Goal: Information Seeking & Learning: Learn about a topic

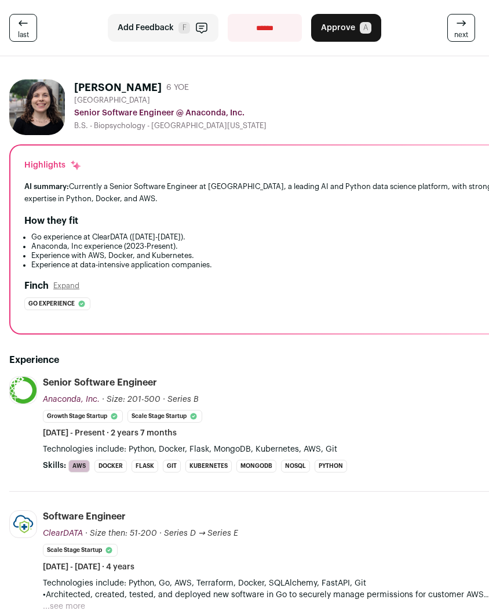
click at [488, 297] on div "Finch Expand Go experience The profile explicitly lists Go in the recognized sk…" at bounding box center [259, 294] width 470 height 31
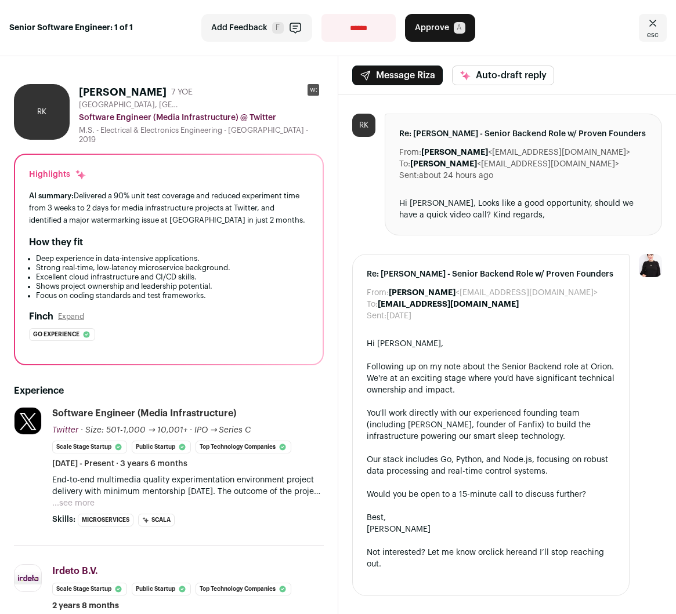
click at [161, 177] on div "Highlights AI summary: Delivered a 90% unit test coverage and reduced experimen…" at bounding box center [168, 259] width 307 height 209
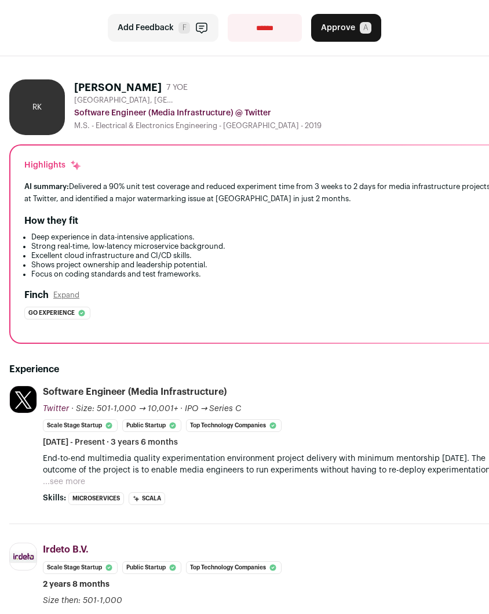
click at [71, 481] on button "...see more" at bounding box center [64, 482] width 42 height 12
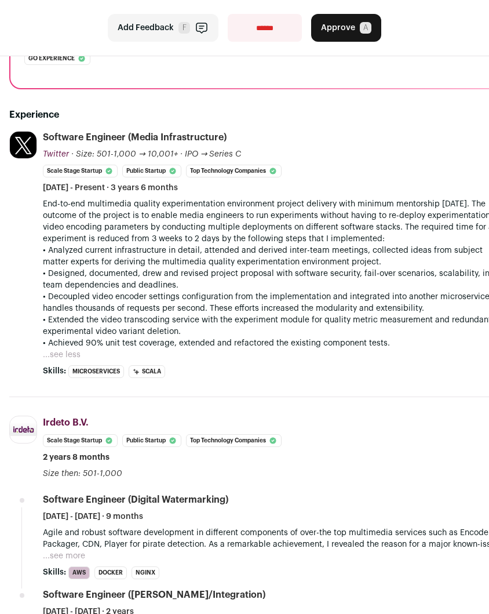
scroll to position [256, 0]
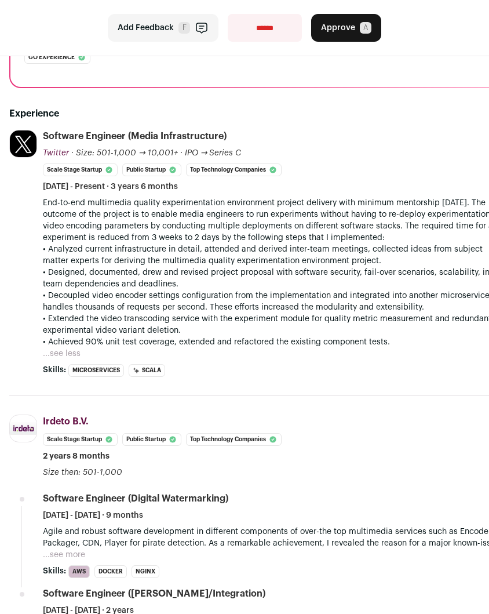
click at [78, 552] on button "...see more" at bounding box center [64, 555] width 42 height 12
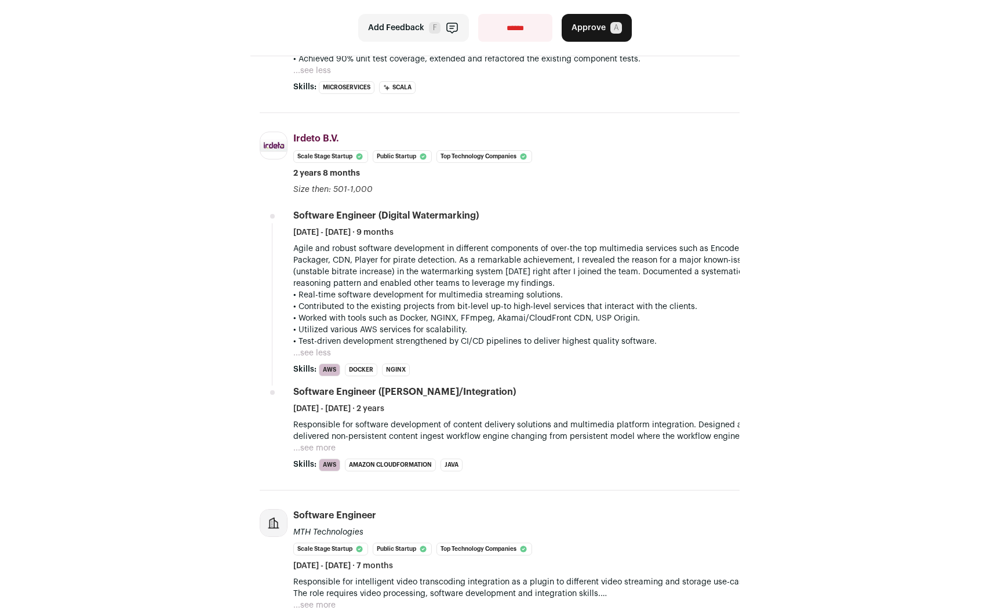
scroll to position [576, 0]
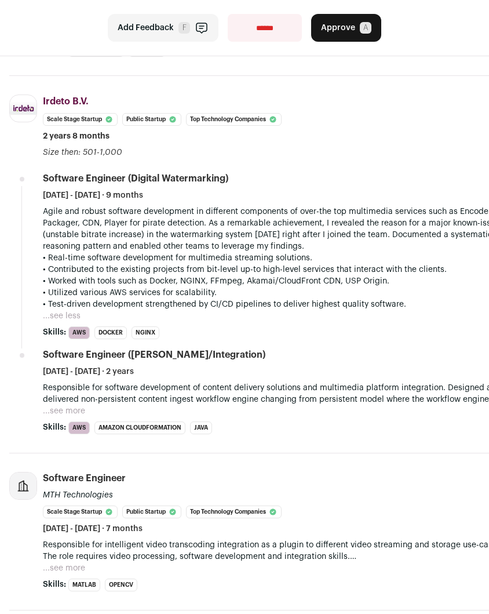
click at [250, 250] on p "Agile and robust software development in different components of over-the top m…" at bounding box center [276, 229] width 467 height 46
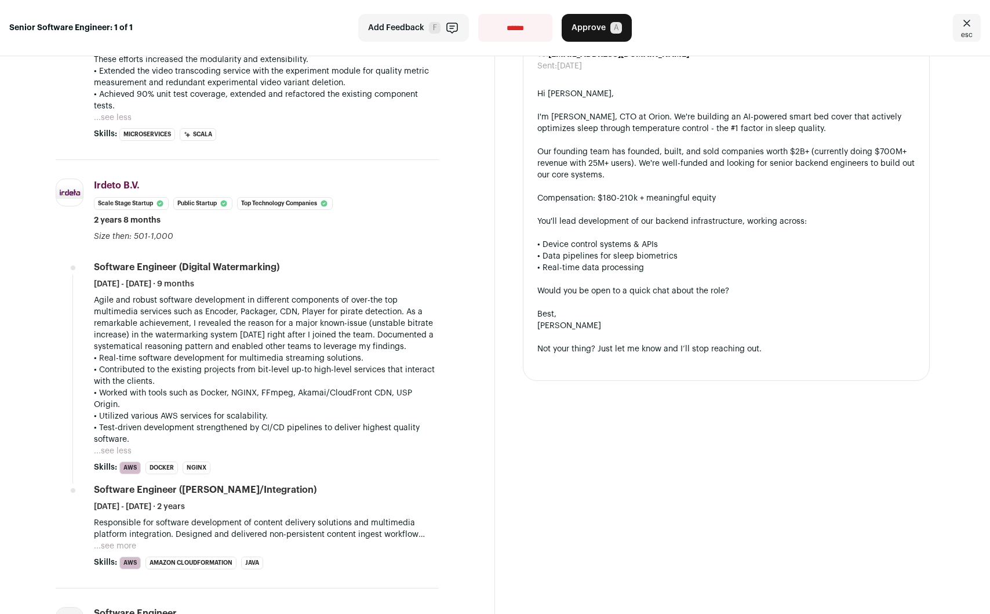
click at [675, 32] on span "esc" at bounding box center [967, 34] width 12 height 9
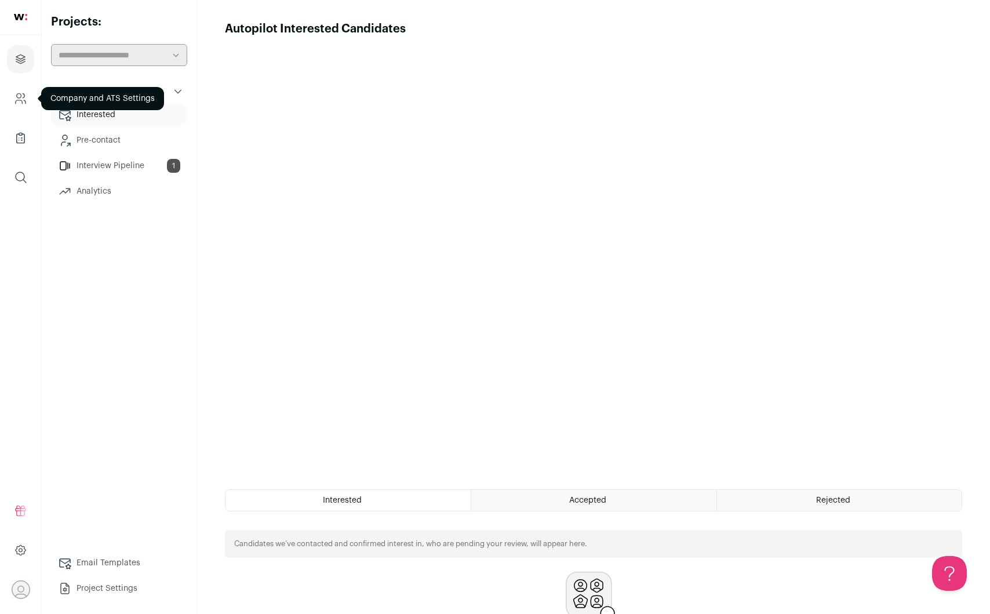
click at [11, 104] on link "Company and ATS Settings" at bounding box center [20, 99] width 27 height 28
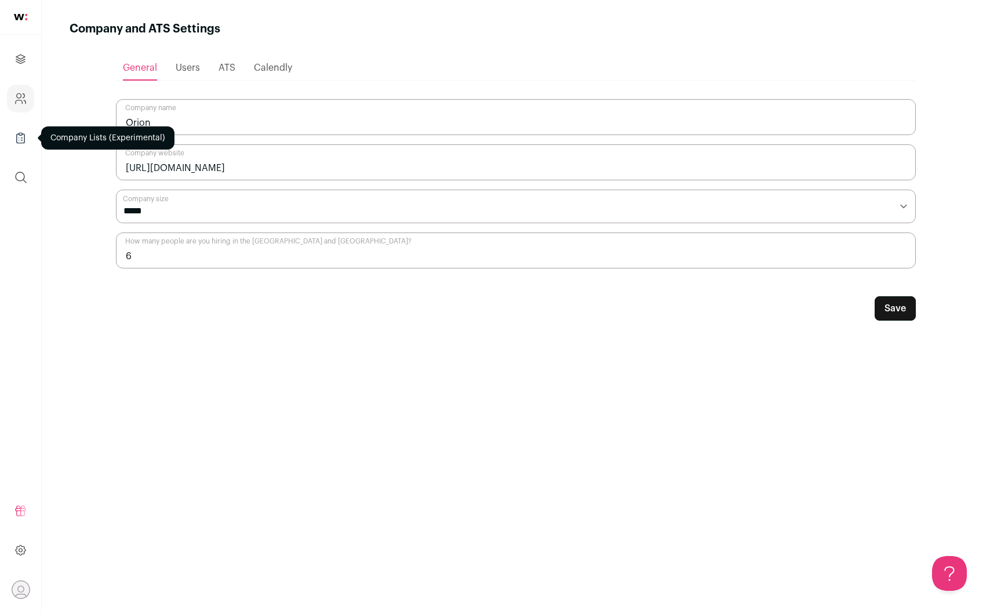
click at [17, 137] on icon "Company Lists" at bounding box center [20, 138] width 13 height 14
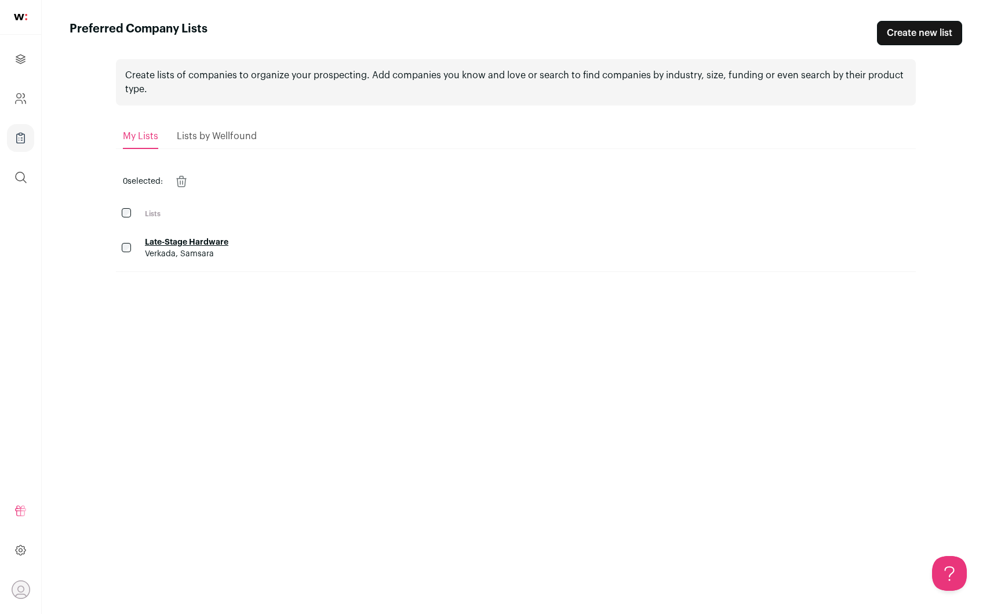
click at [16, 75] on ul "Projects Company and ATS Settings Company Lists (Experimental) Global Search" at bounding box center [20, 118] width 41 height 167
click at [17, 49] on link "Projects" at bounding box center [20, 59] width 27 height 28
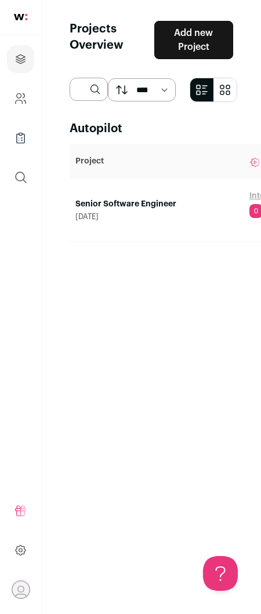
click at [93, 366] on div "Autopilot Project Candidates Senior Software Engineer August 26, 2025 Intereste…" at bounding box center [152, 357] width 164 height 473
